Goal: Navigation & Orientation: Find specific page/section

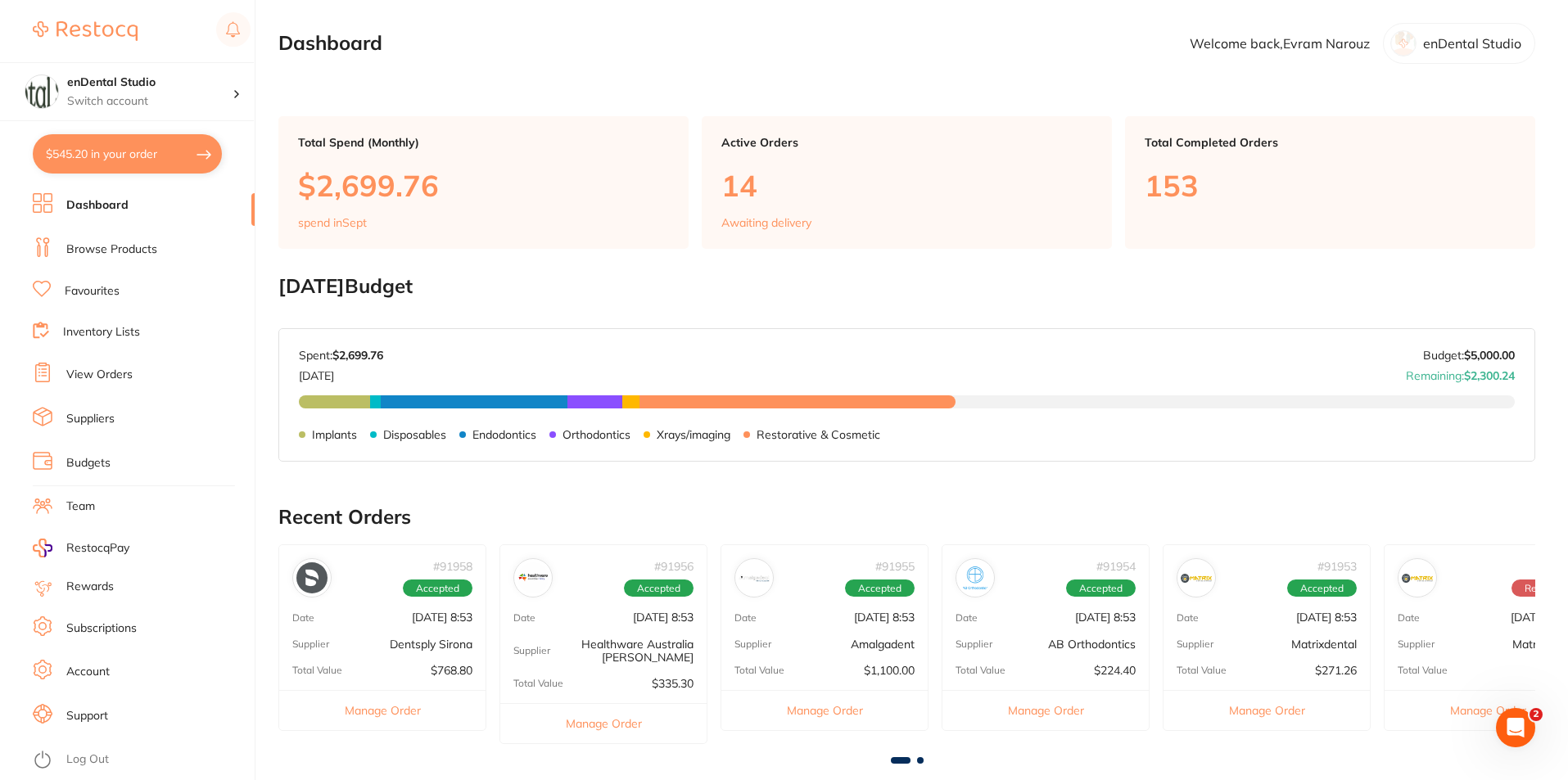
click at [1451, 49] on p "enDental Studio" at bounding box center [1471, 43] width 98 height 15
click at [173, 76] on h4 "enDental Studio" at bounding box center [149, 82] width 165 height 17
click at [132, 28] on img at bounding box center [85, 32] width 105 height 20
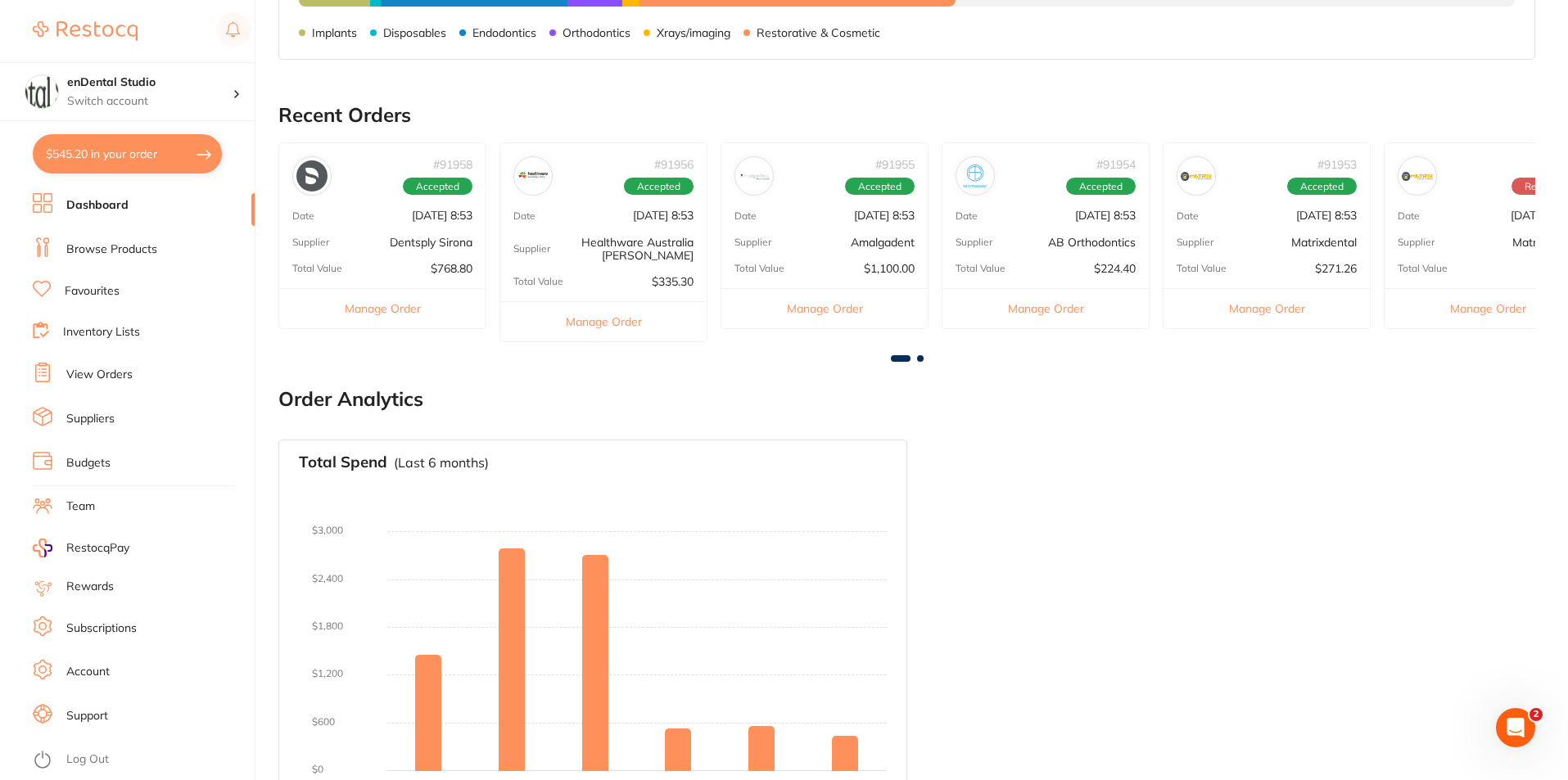
scroll to position [410, 0]
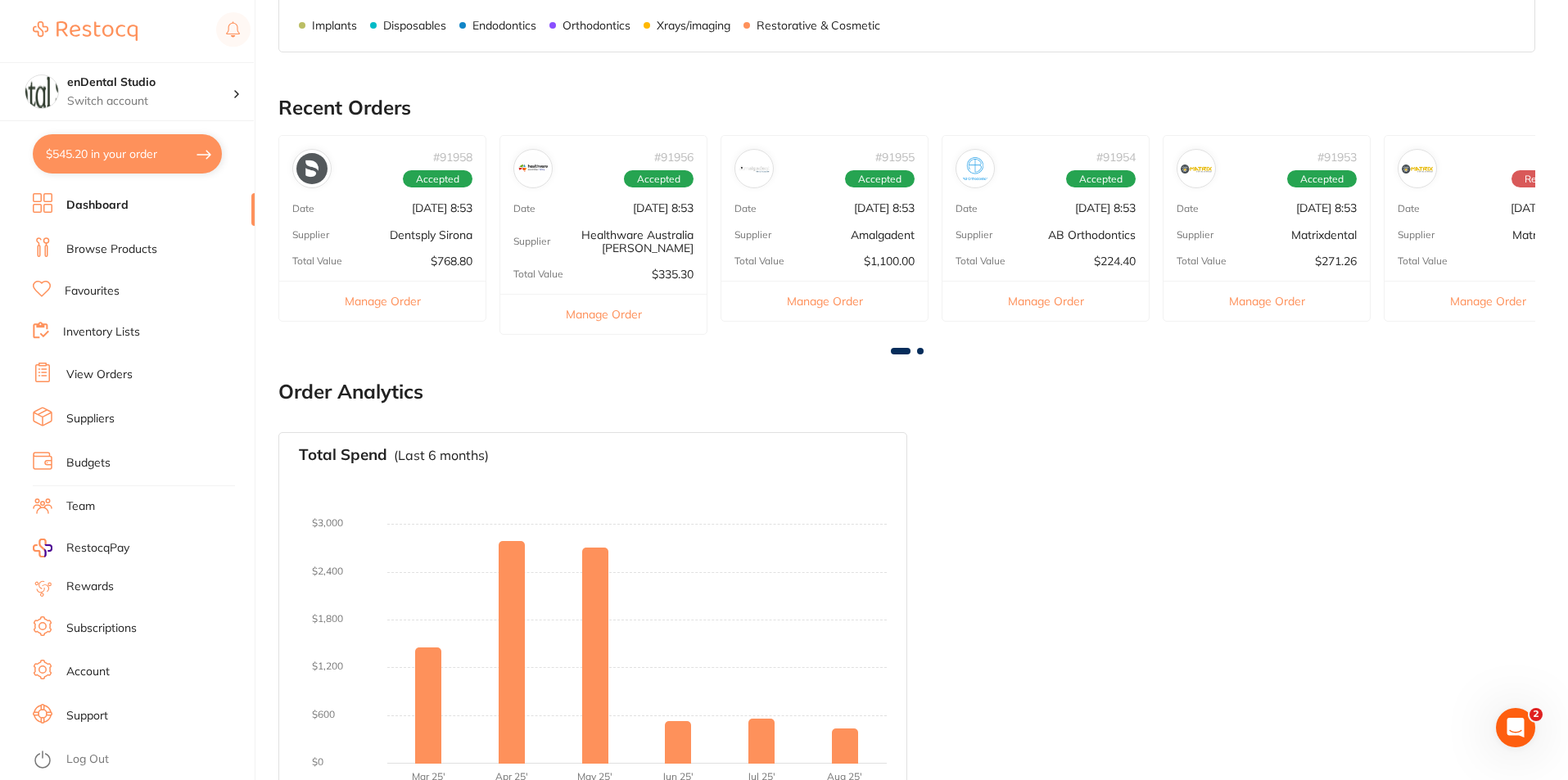
click at [68, 663] on li "Account" at bounding box center [144, 672] width 222 height 25
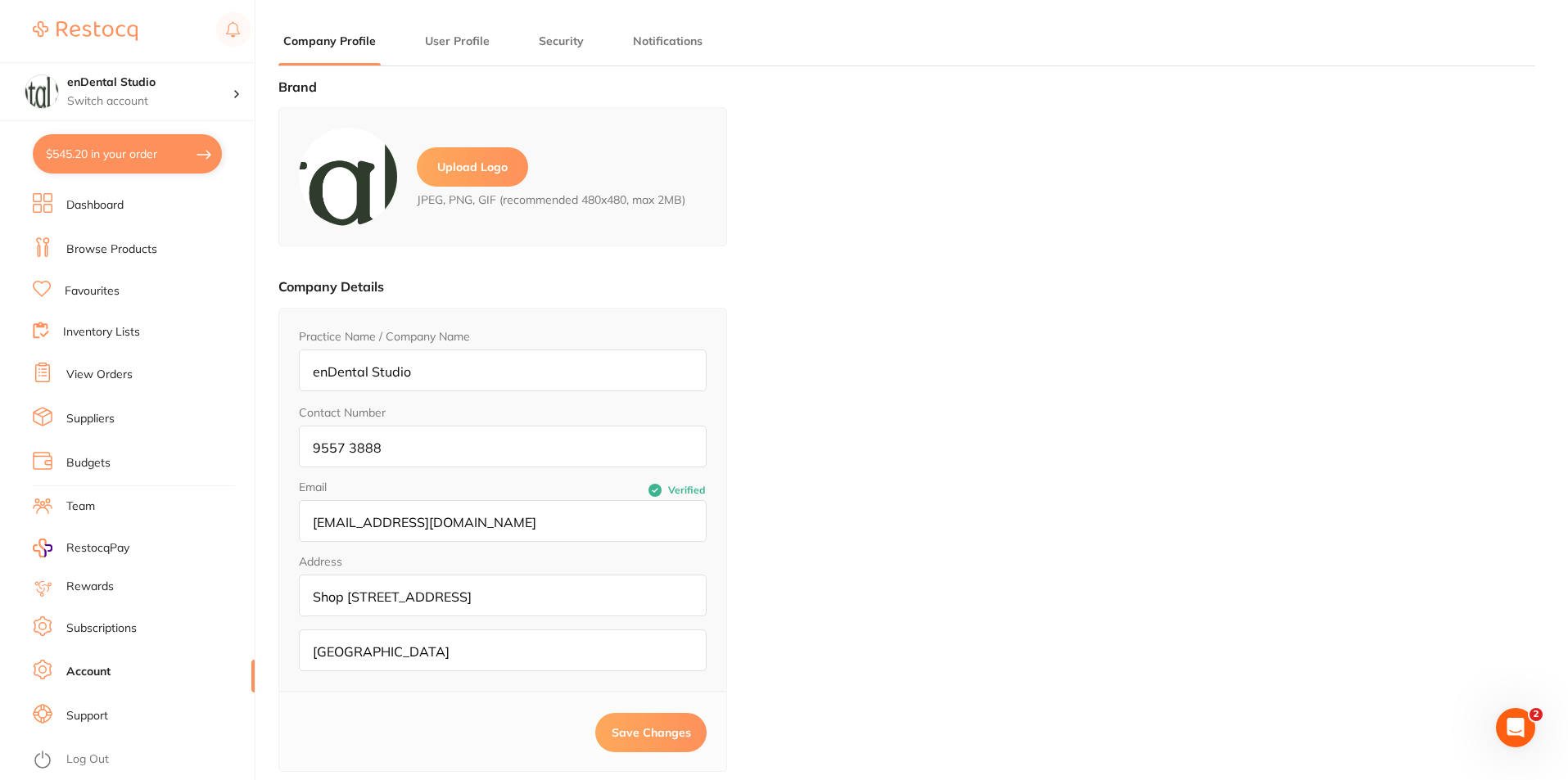
type input "Evram"
type input "Narouz"
type input "[EMAIL_ADDRESS][DOMAIN_NAME]"
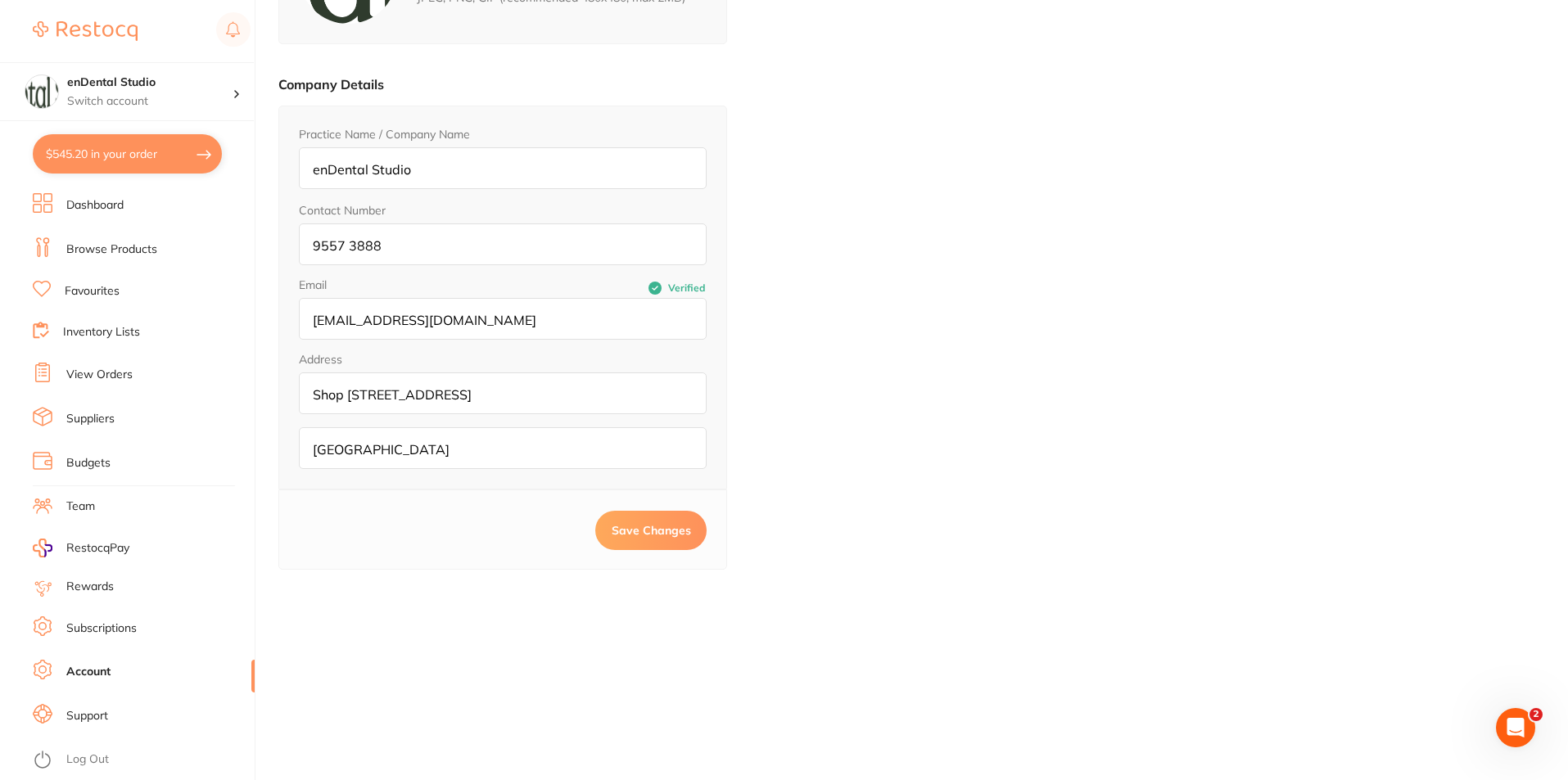
scroll to position [220, 0]
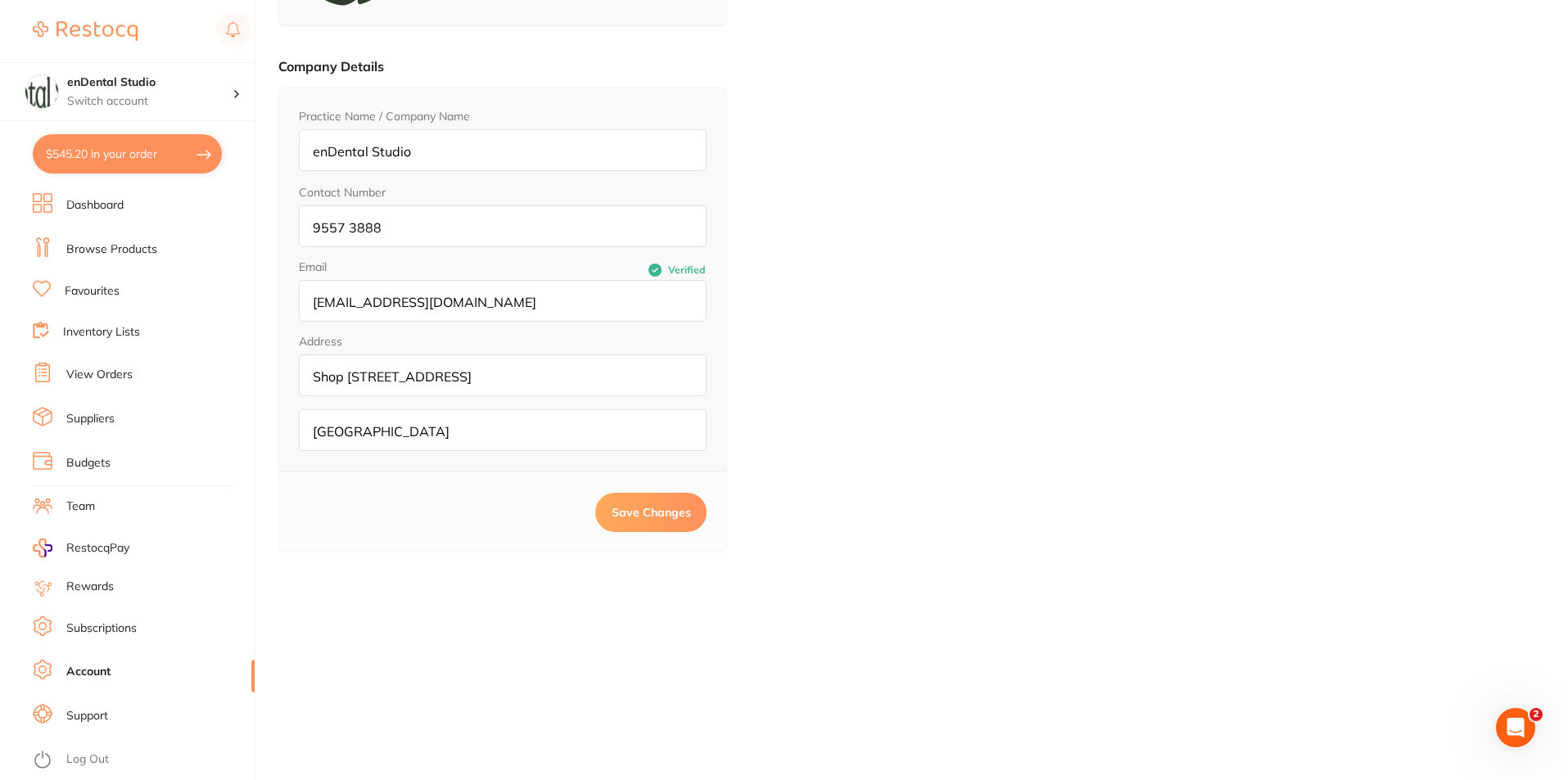
click at [116, 628] on link "Subscriptions" at bounding box center [101, 629] width 70 height 17
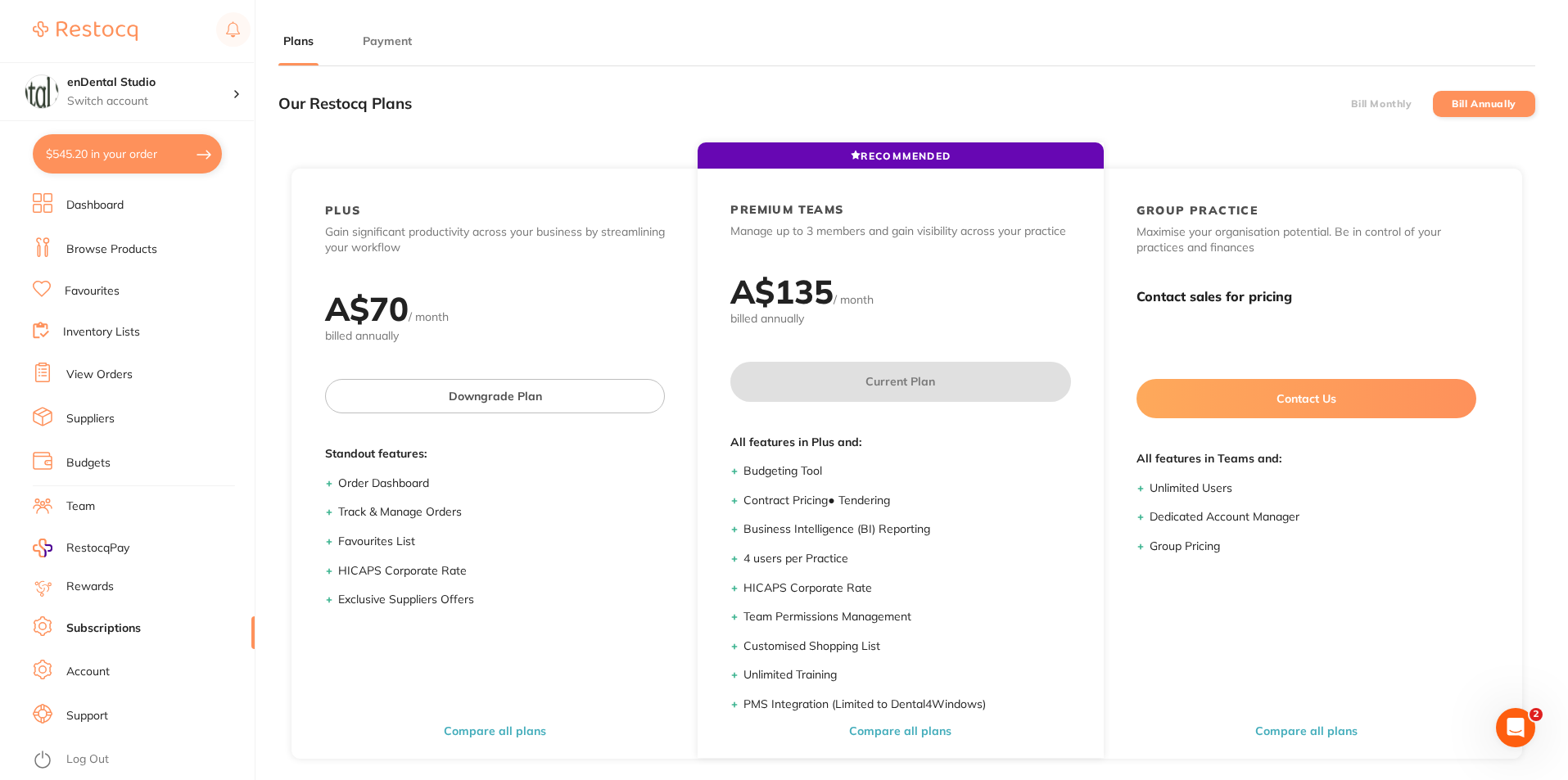
click at [116, 587] on li "Rewards" at bounding box center [144, 587] width 222 height 20
click at [102, 513] on li "Team" at bounding box center [144, 507] width 222 height 25
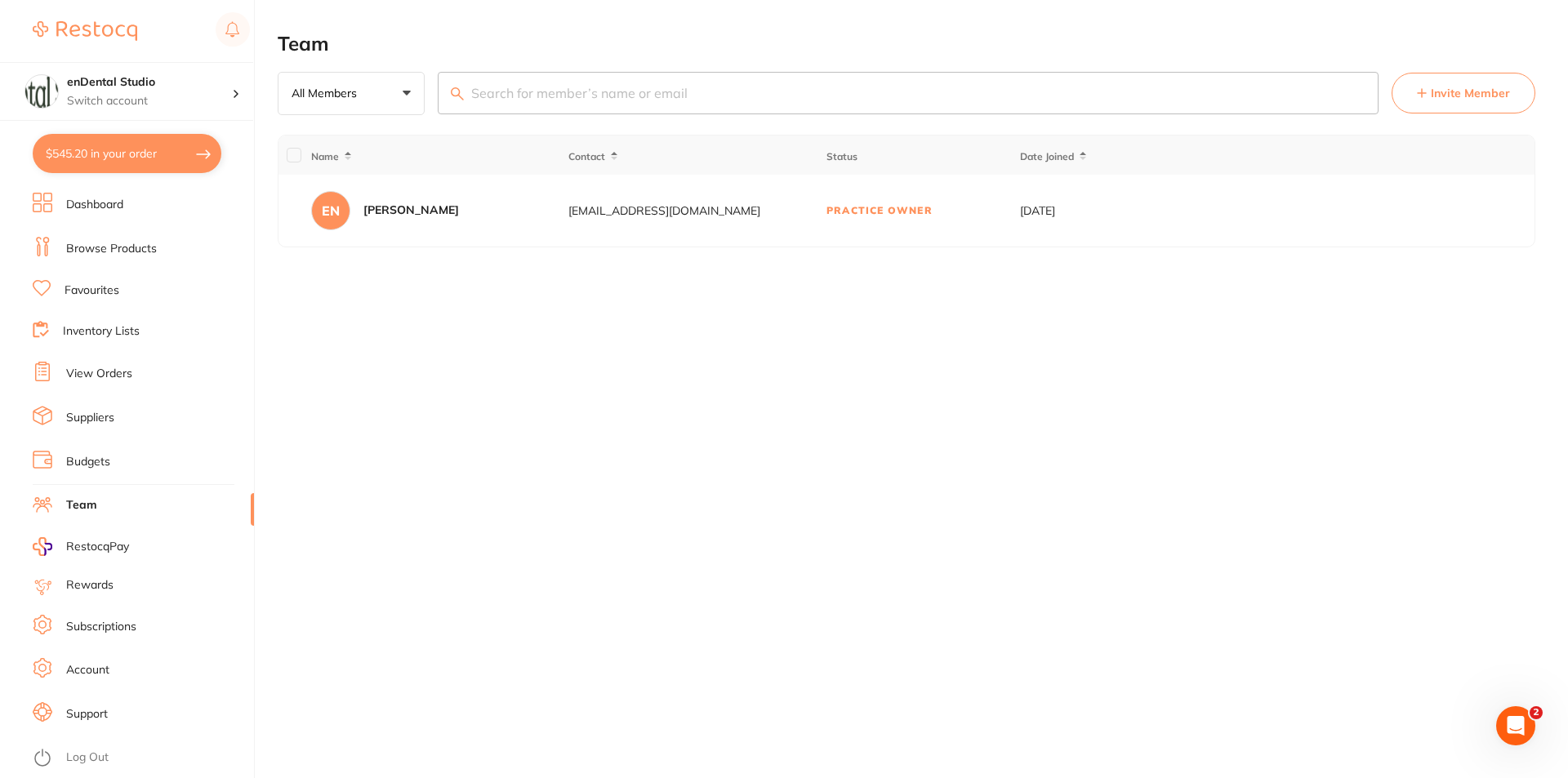
click at [117, 461] on li "Budgets" at bounding box center [143, 462] width 221 height 25
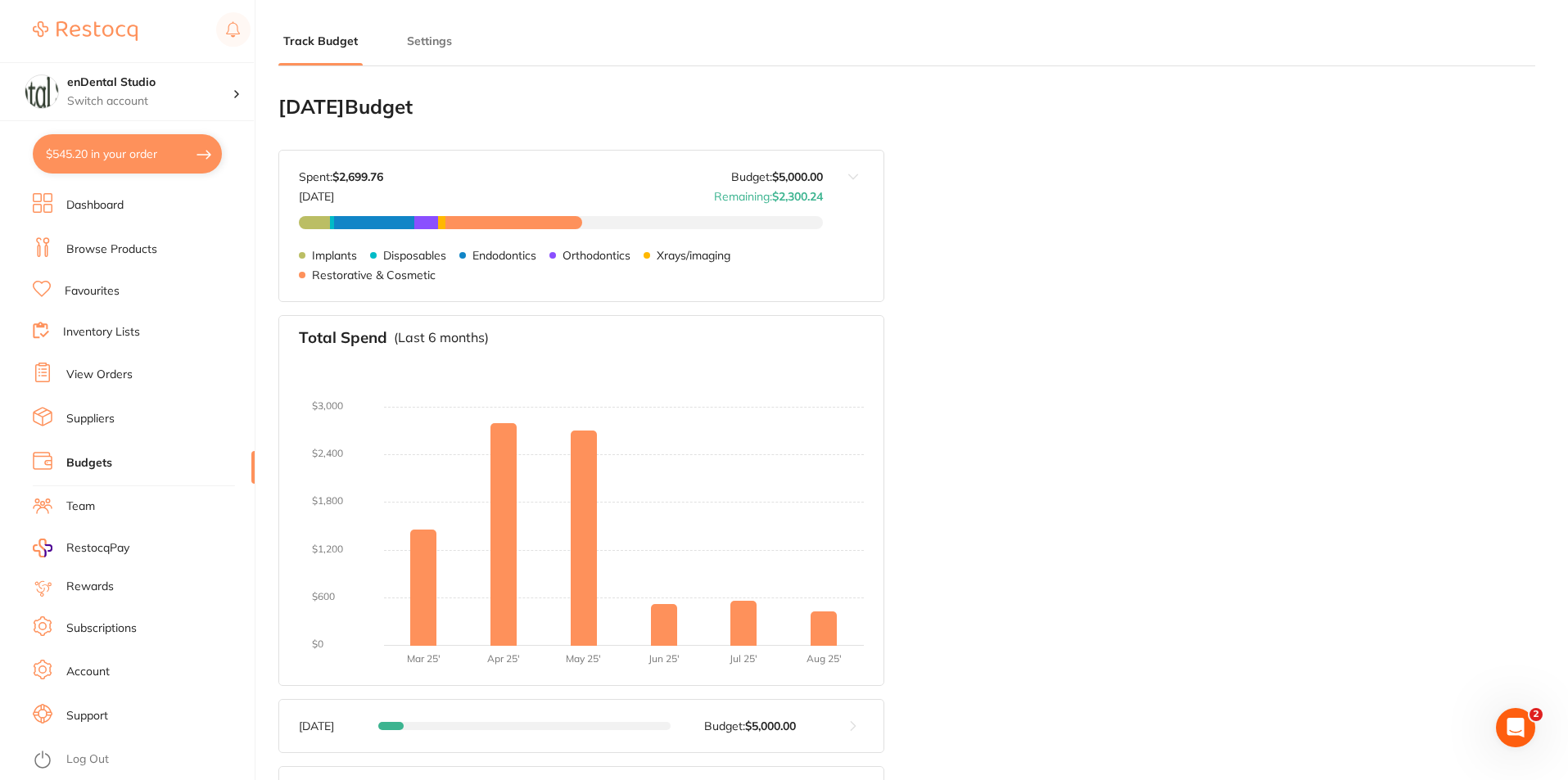
click at [117, 419] on li "Suppliers" at bounding box center [144, 419] width 222 height 25
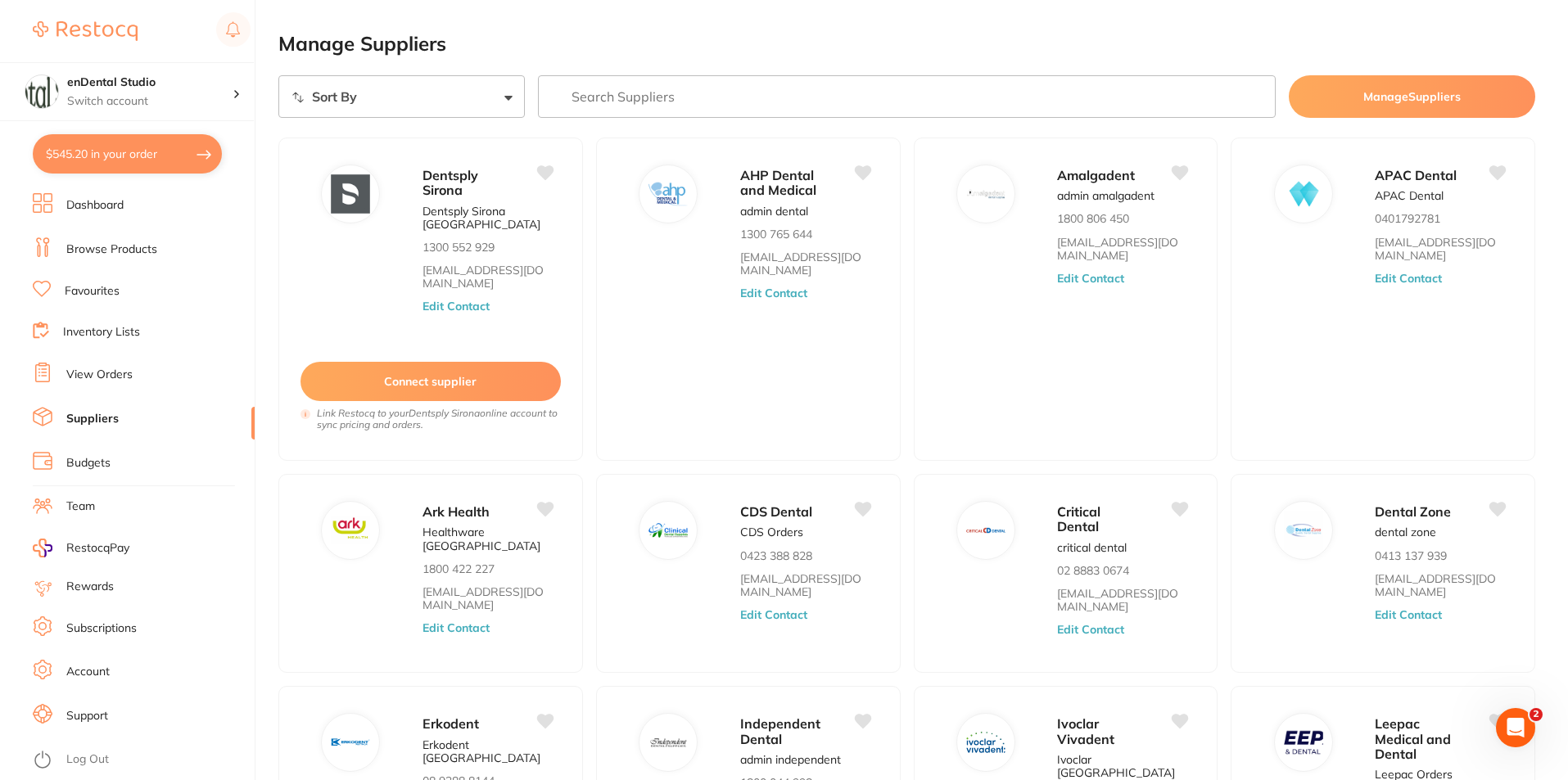
click at [81, 374] on link "View Orders" at bounding box center [99, 375] width 66 height 17
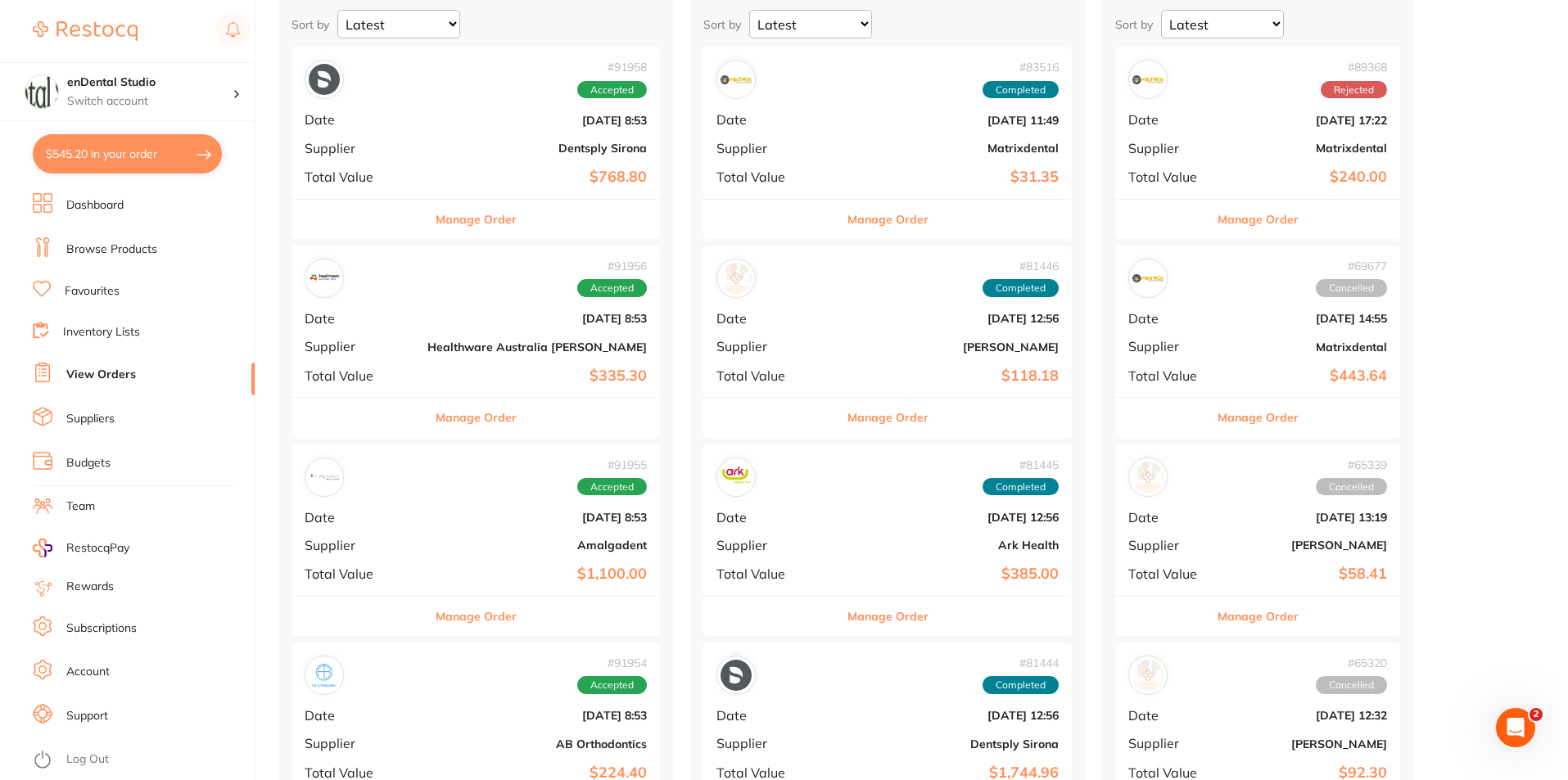
scroll to position [163, 0]
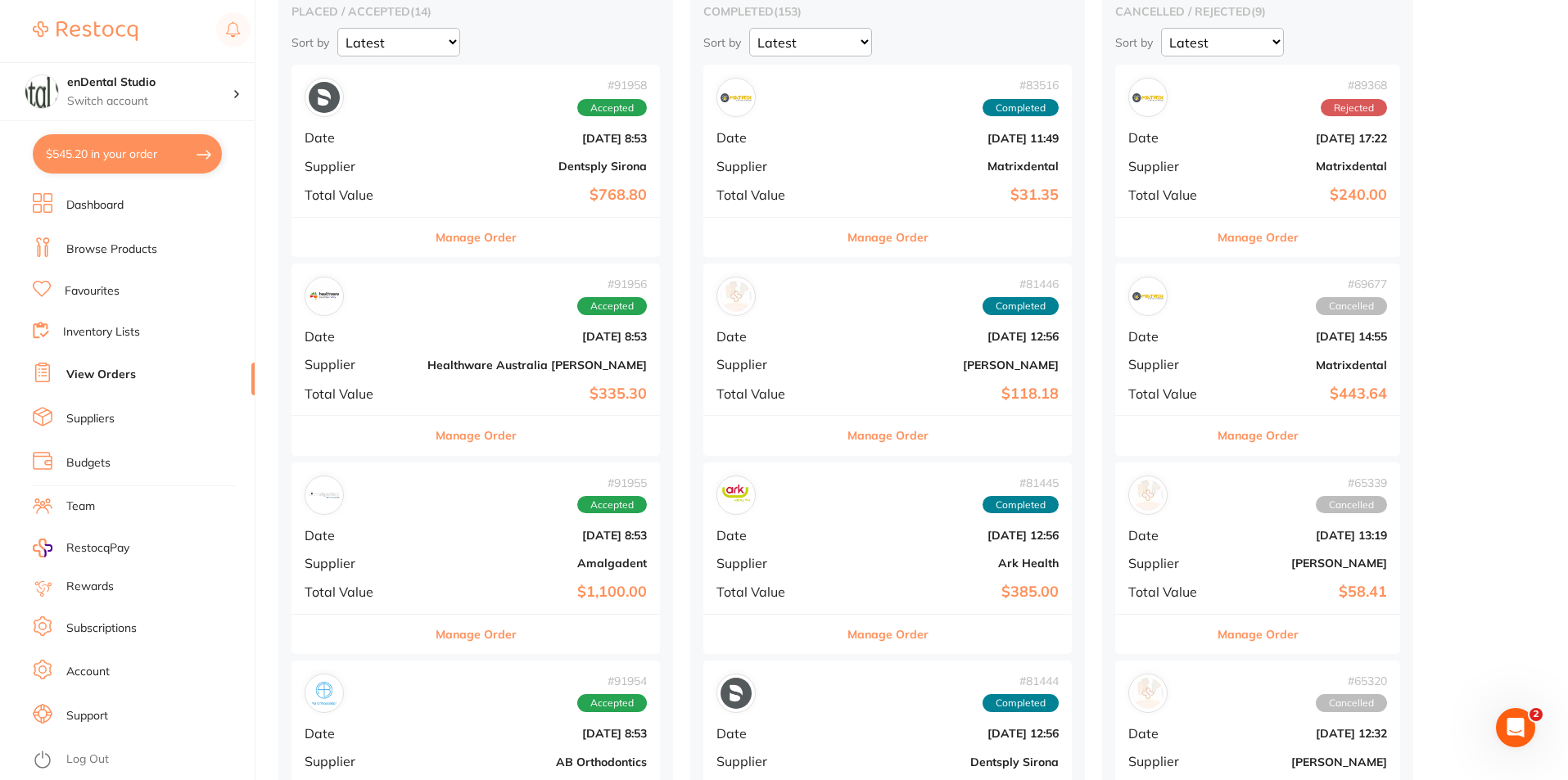
click at [461, 241] on button "Manage Order" at bounding box center [476, 238] width 81 height 40
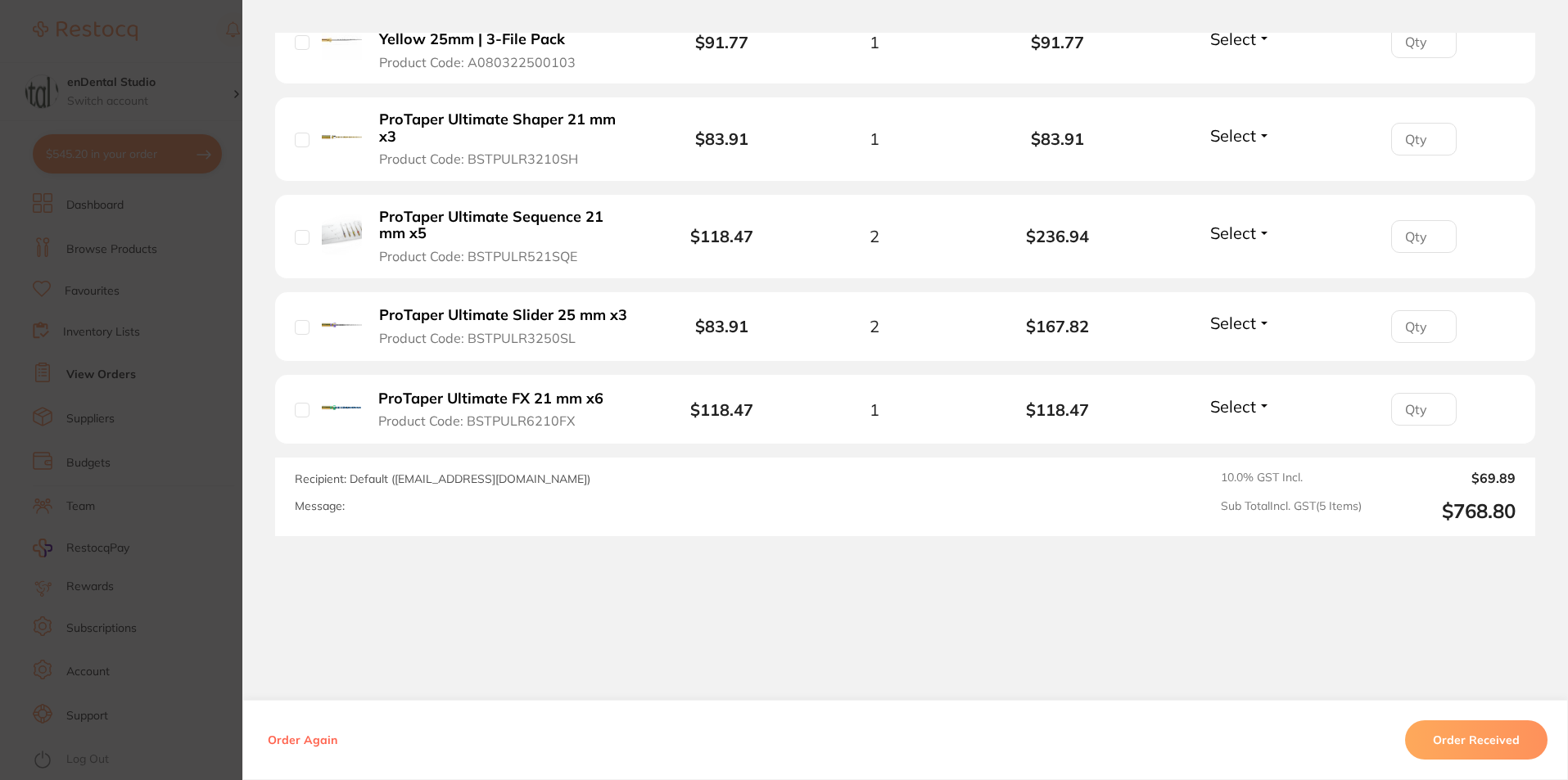
scroll to position [328, 0]
click at [424, 401] on b "ProTaper Ultimate FX 21 mm x6" at bounding box center [490, 399] width 225 height 17
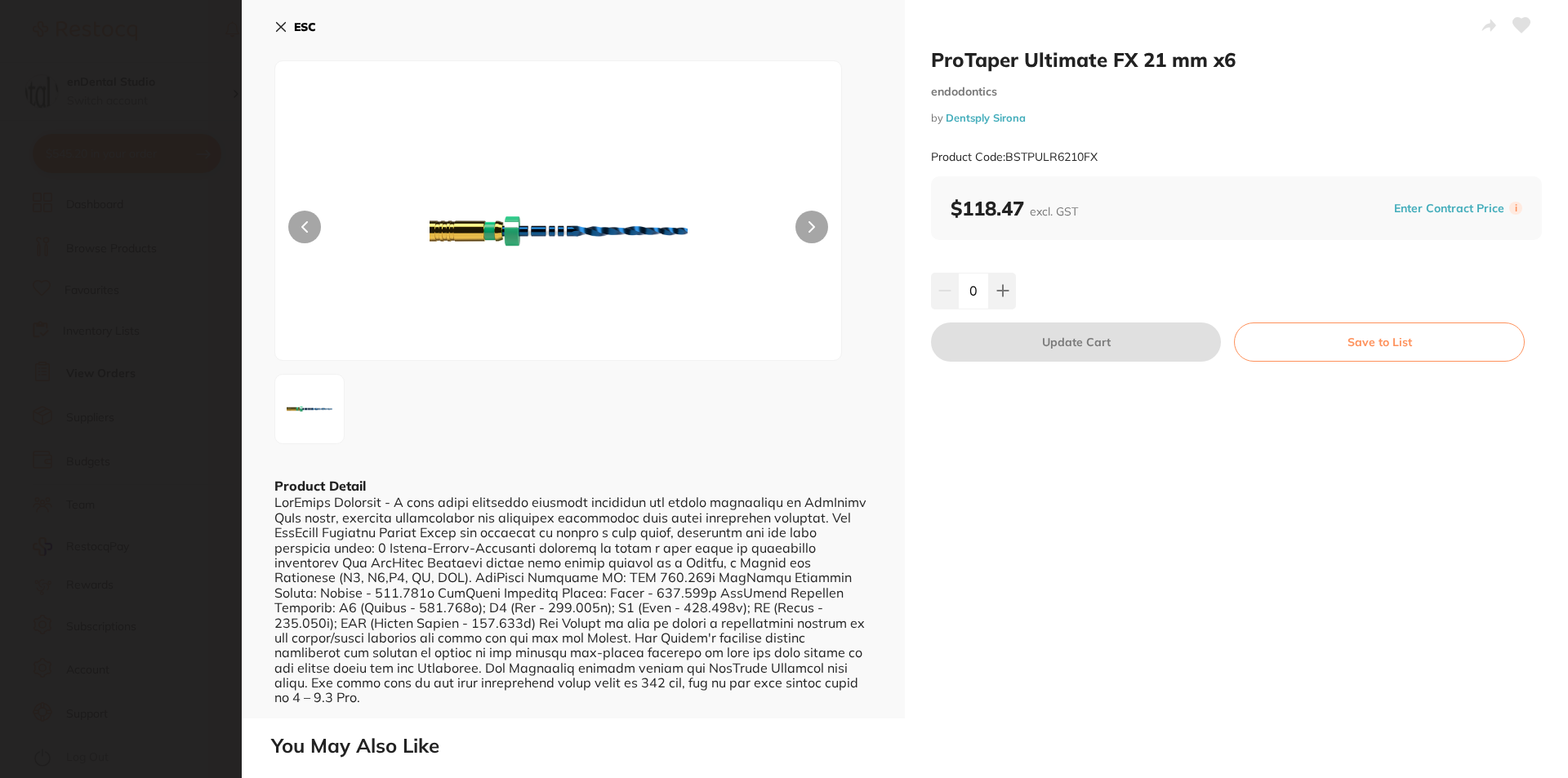
scroll to position [0, 0]
click at [278, 22] on icon at bounding box center [280, 27] width 13 height 13
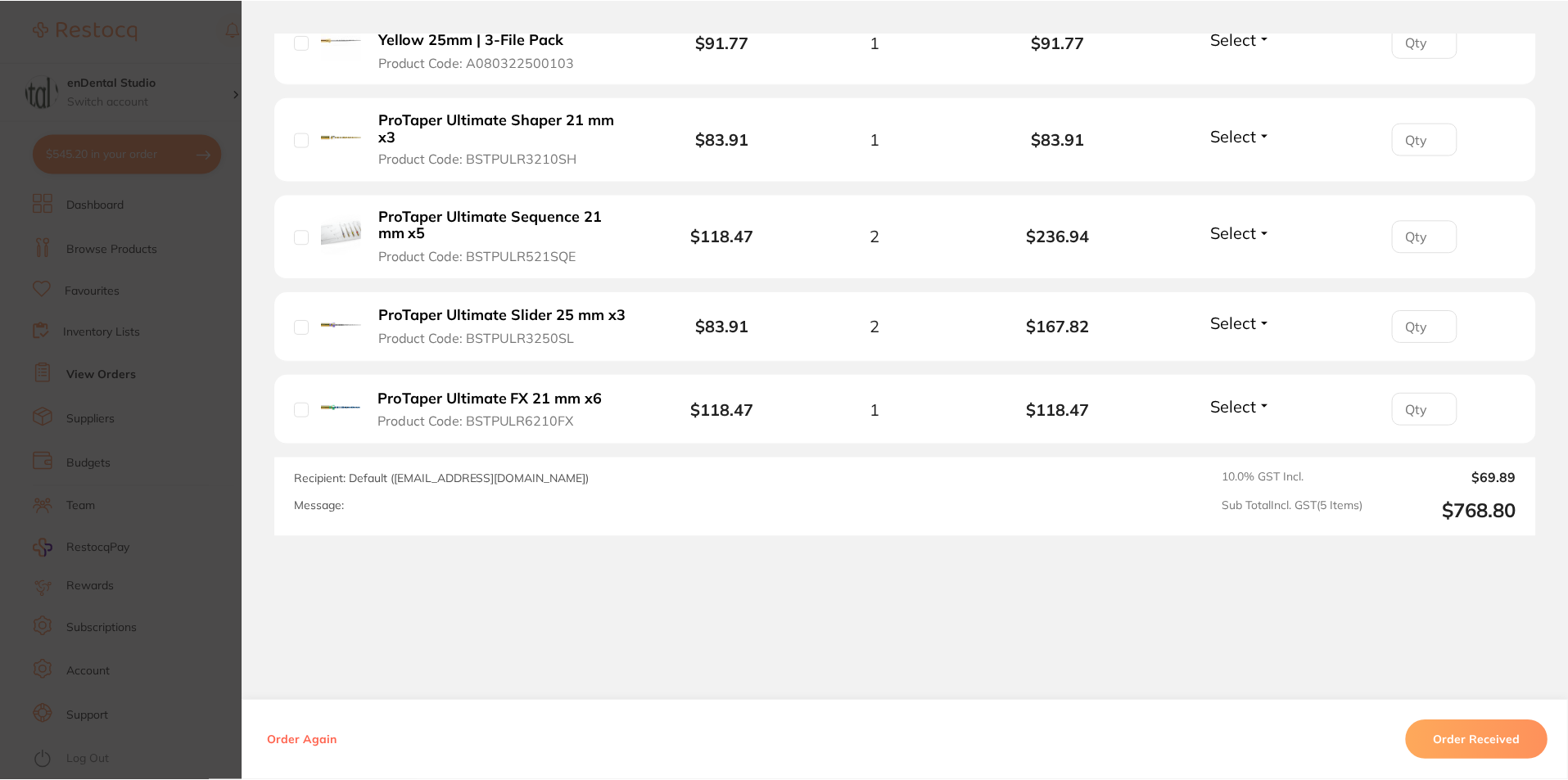
scroll to position [328, 0]
click at [450, 319] on b "ProTaper Ultimate Slider 25 mm x3" at bounding box center [503, 315] width 248 height 17
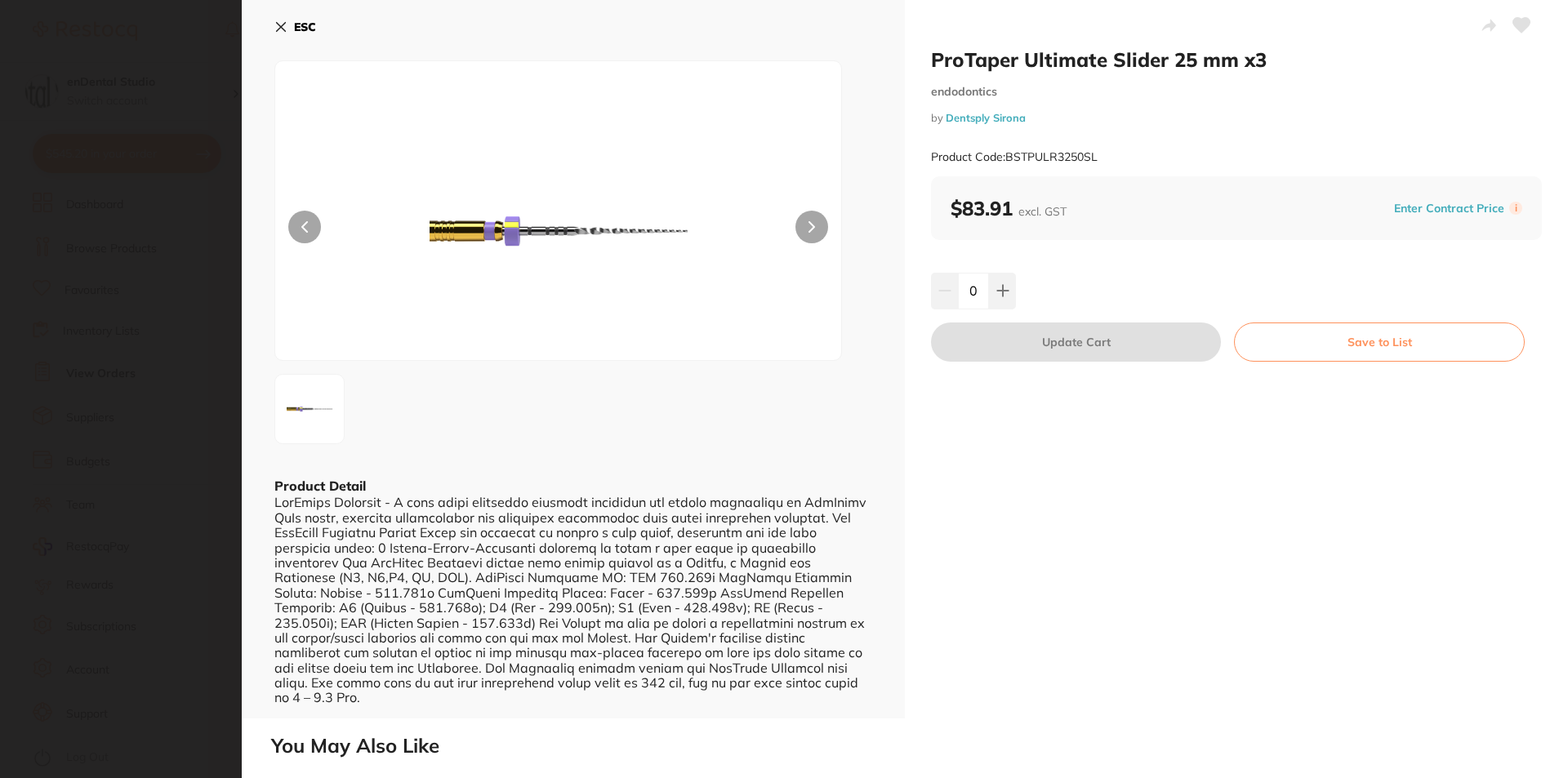
scroll to position [0, 0]
click at [269, 37] on div "ESC Product Detail" at bounding box center [574, 359] width 664 height 719
click at [274, 29] on icon at bounding box center [280, 27] width 13 height 13
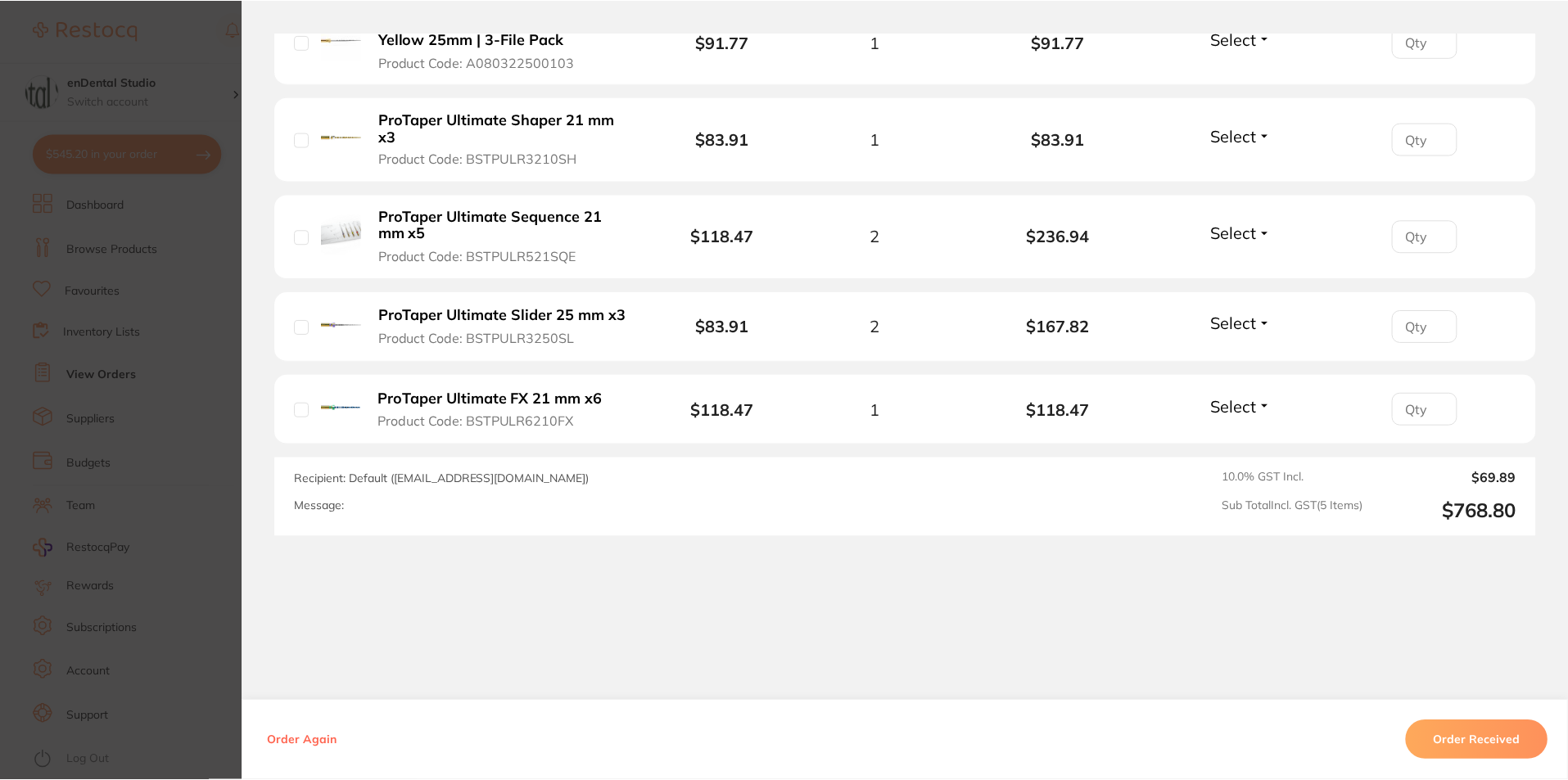
scroll to position [328, 0]
click at [451, 164] on span "Product Code: BSTPULR3210SH" at bounding box center [478, 158] width 199 height 15
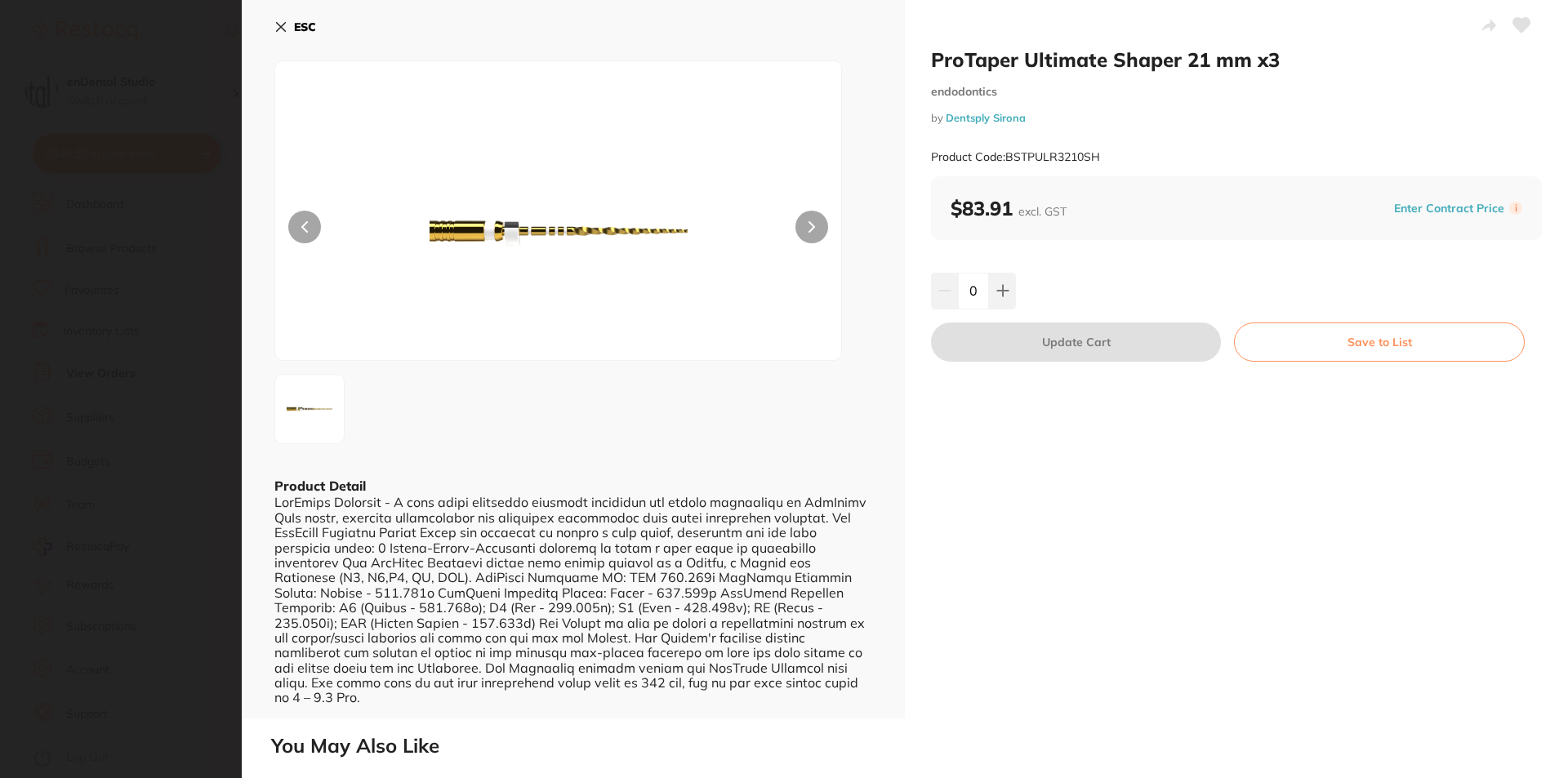
scroll to position [0, 0]
click at [287, 31] on button "ESC" at bounding box center [295, 27] width 41 height 28
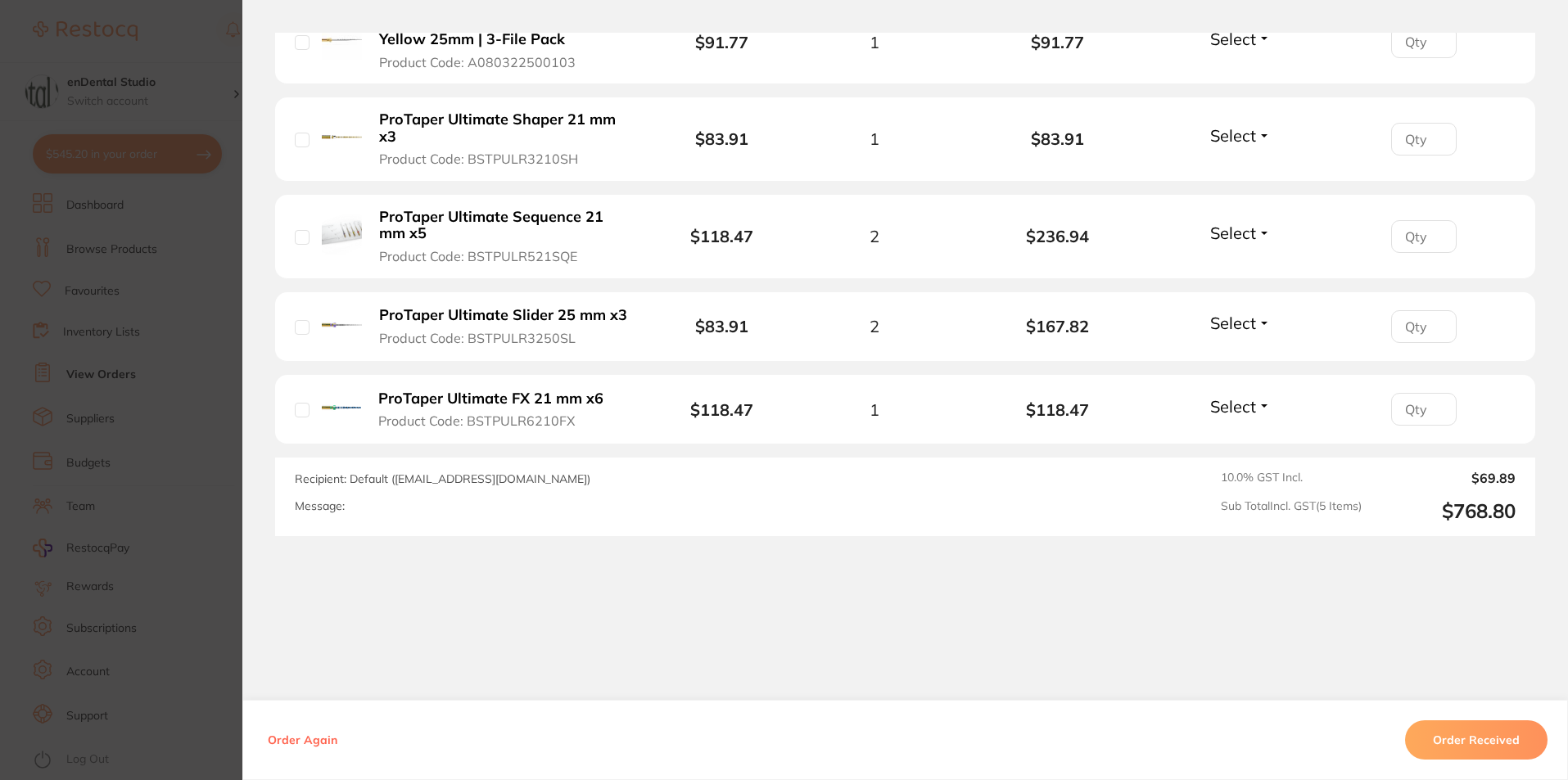
click at [453, 71] on li "ProTaper Next Rotary File X1 Yellow 25mm | 3-File Pack Product Code: A080322500…" at bounding box center [905, 42] width 1260 height 84
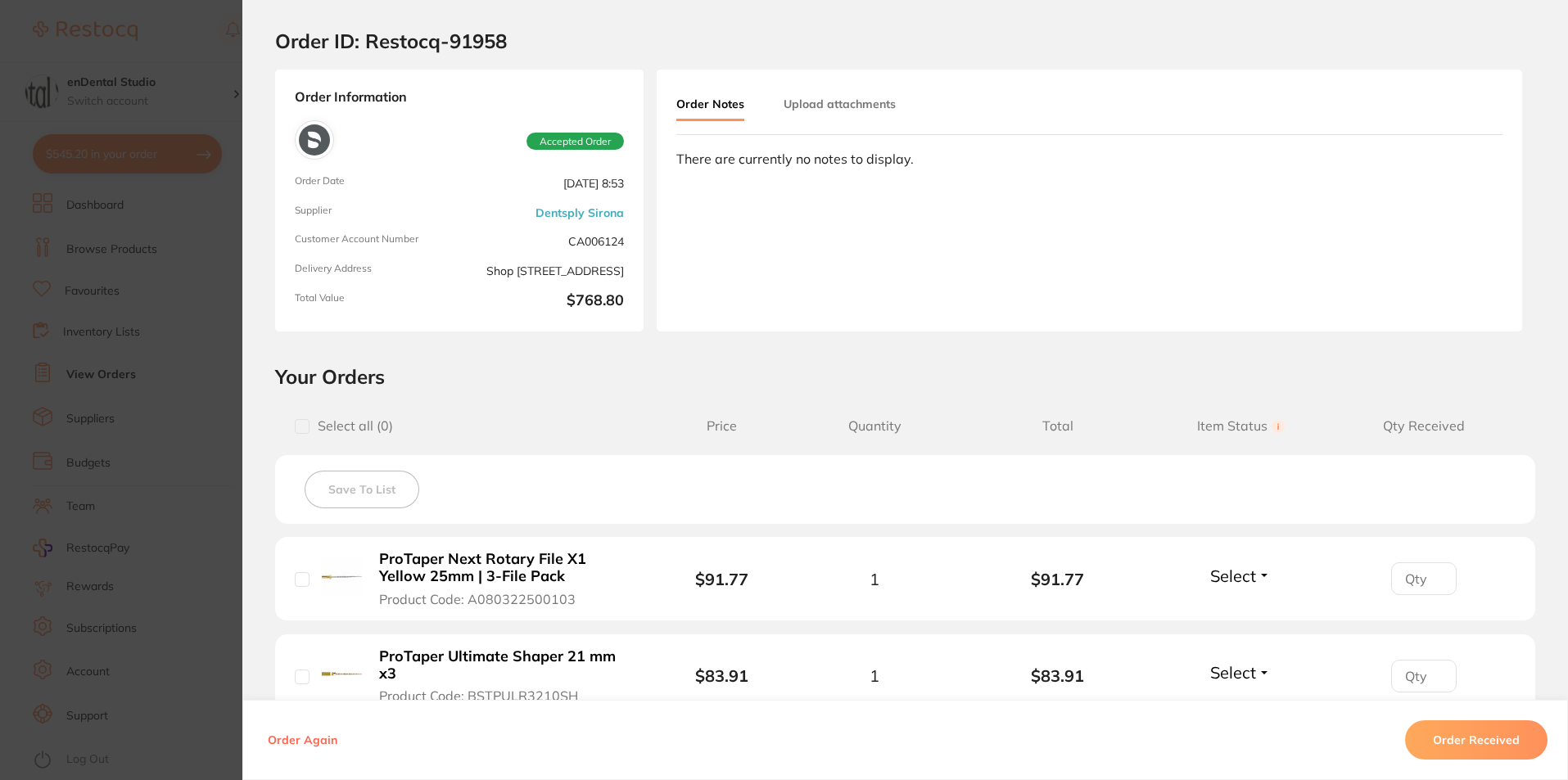
scroll to position [0, 0]
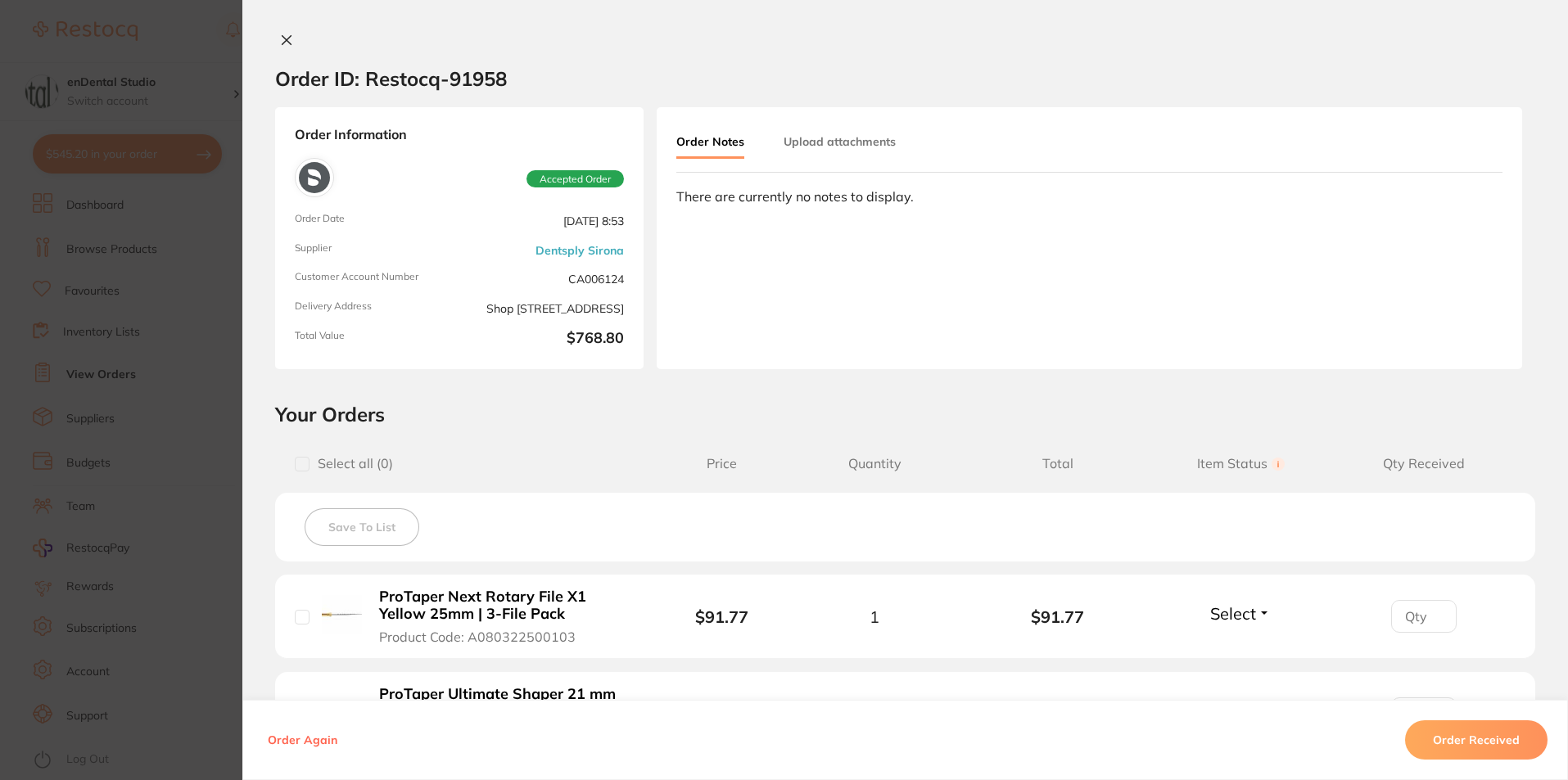
click at [288, 44] on icon at bounding box center [286, 40] width 13 height 13
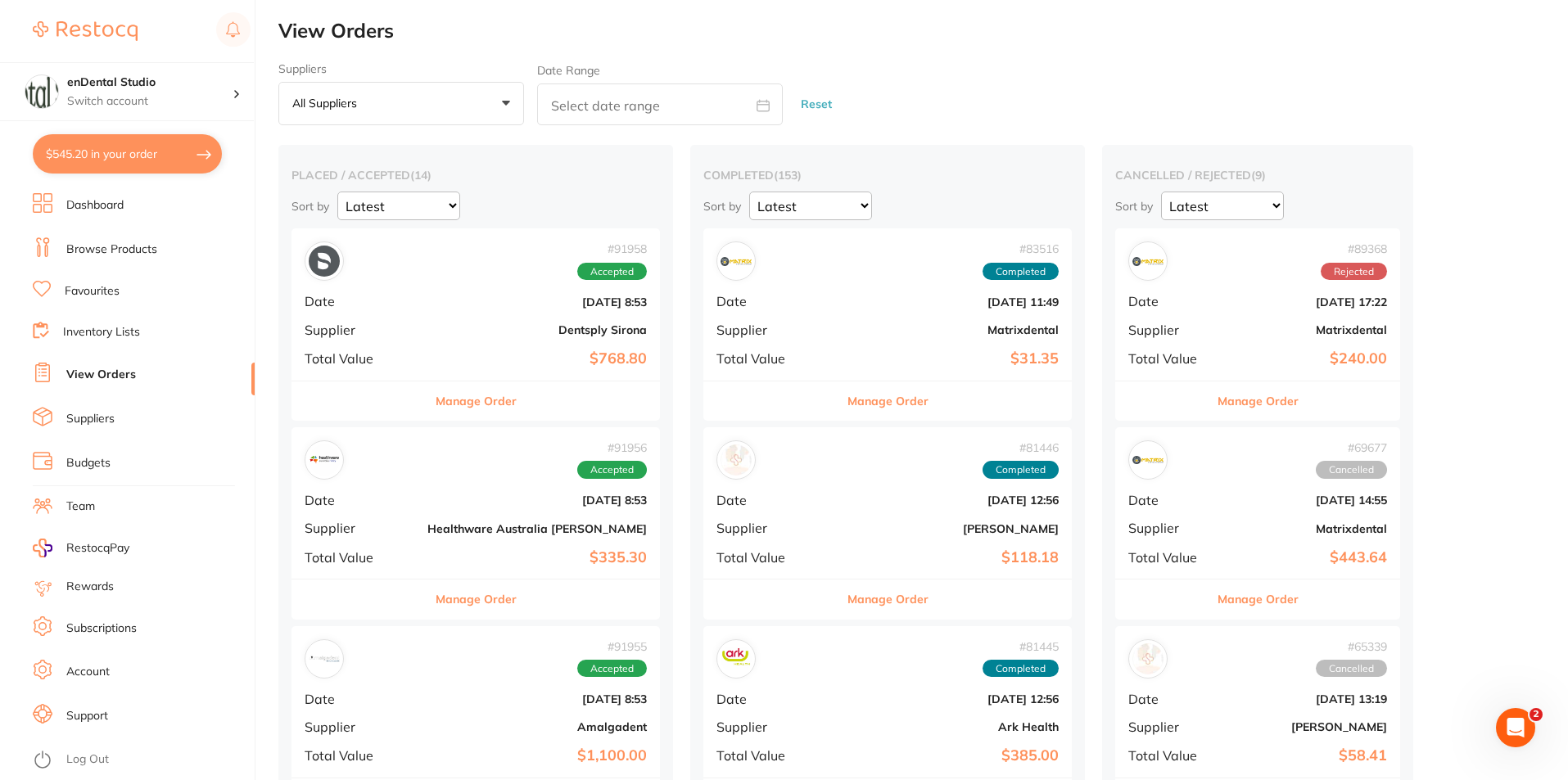
click at [77, 245] on link "Browse Products" at bounding box center [112, 249] width 91 height 17
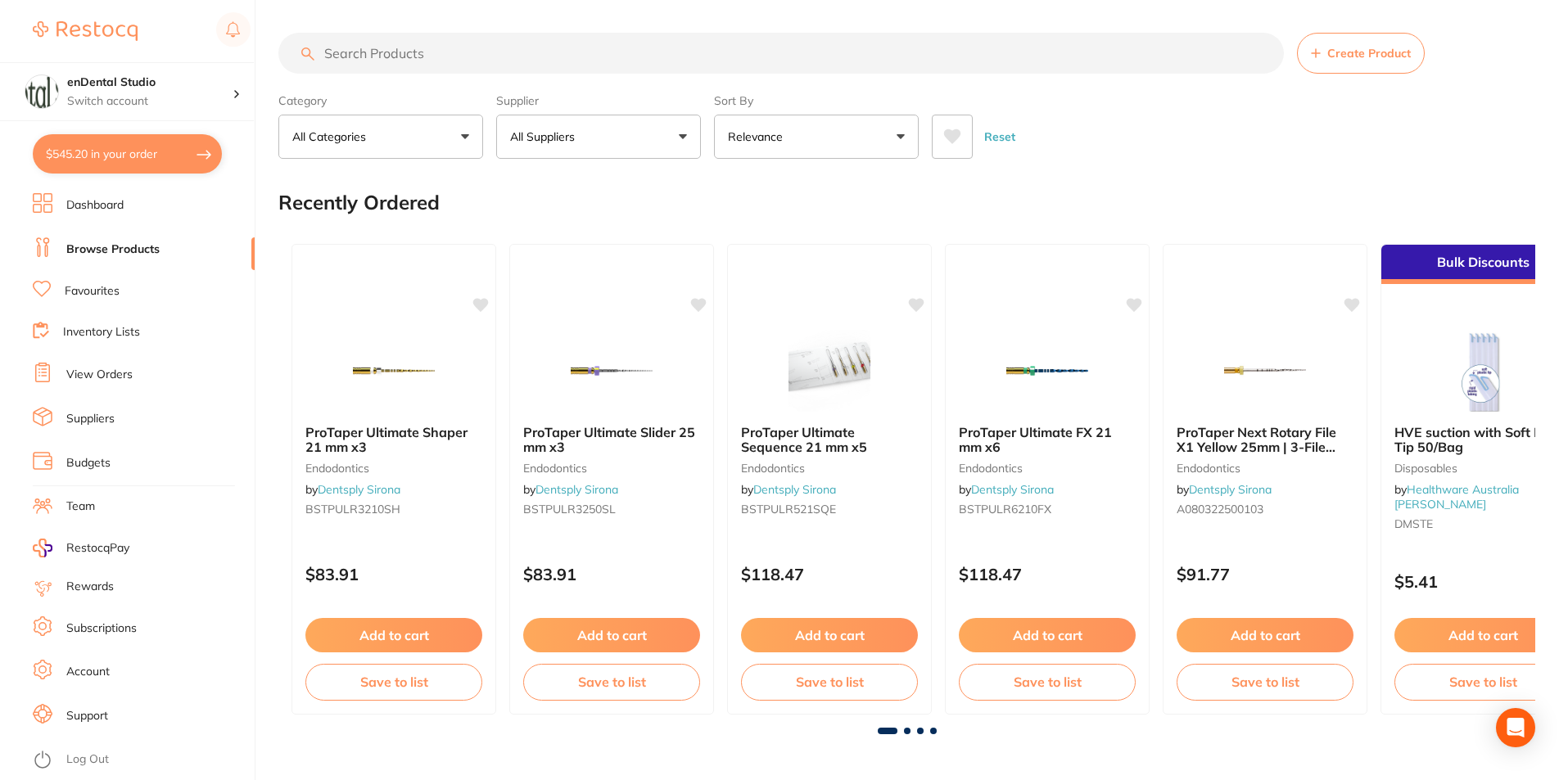
click at [75, 328] on link "Inventory Lists" at bounding box center [102, 333] width 77 height 17
